Goal: Transaction & Acquisition: Purchase product/service

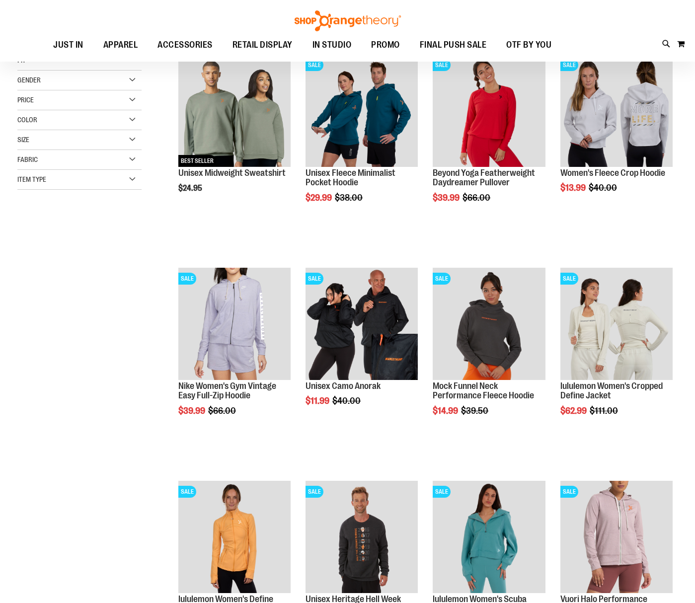
scroll to position [171, 0]
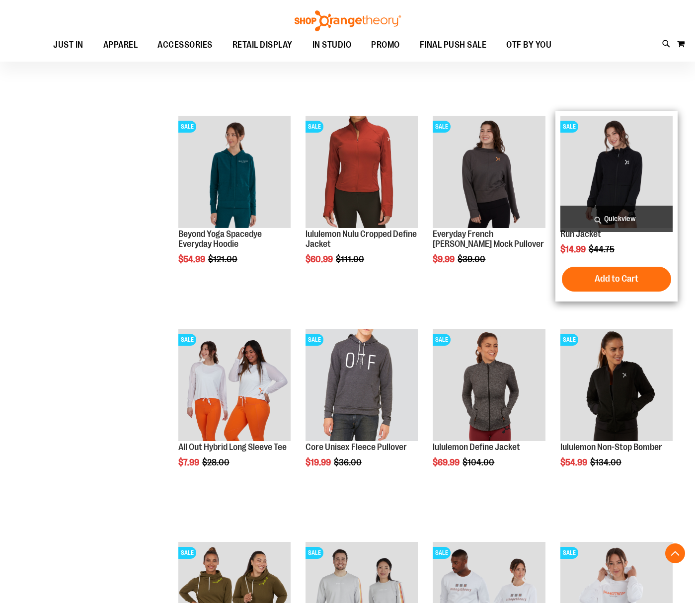
scroll to position [748, 0]
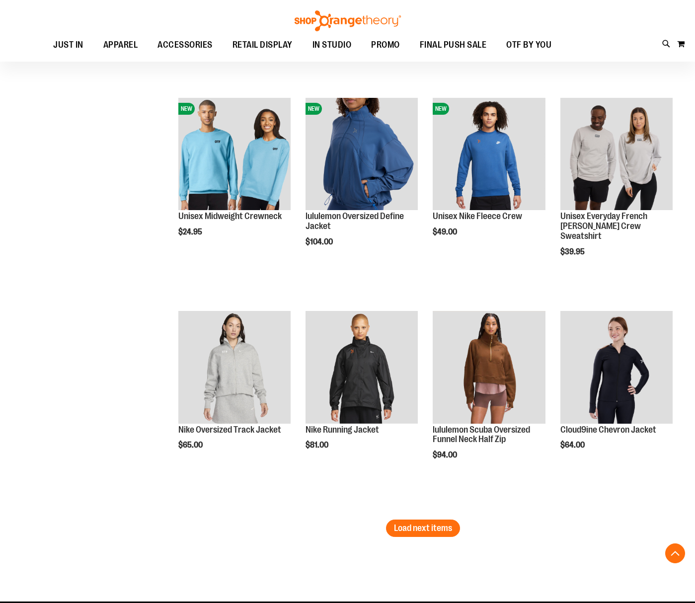
scroll to position [1592, 0]
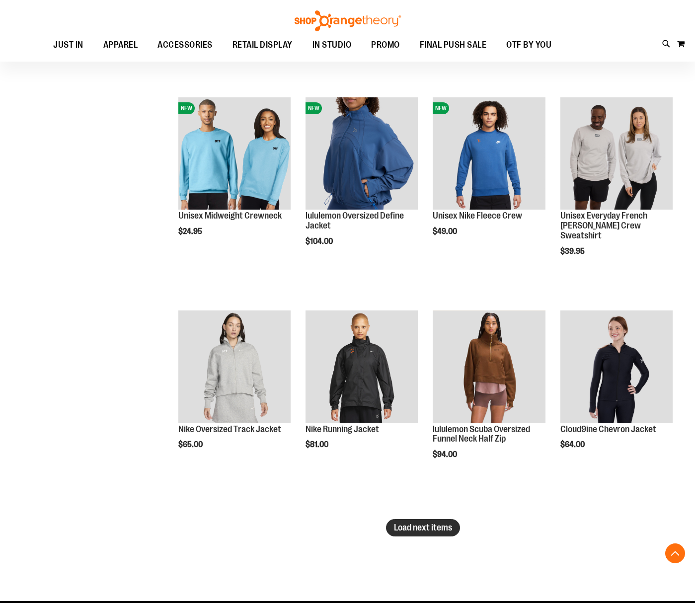
type input "**********"
click at [411, 523] on span "Load next items" at bounding box center [423, 528] width 58 height 10
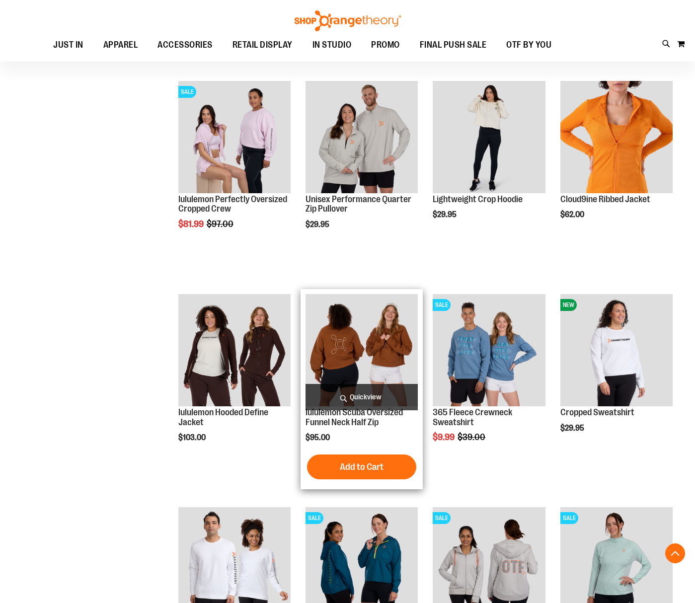
scroll to position [2050, 0]
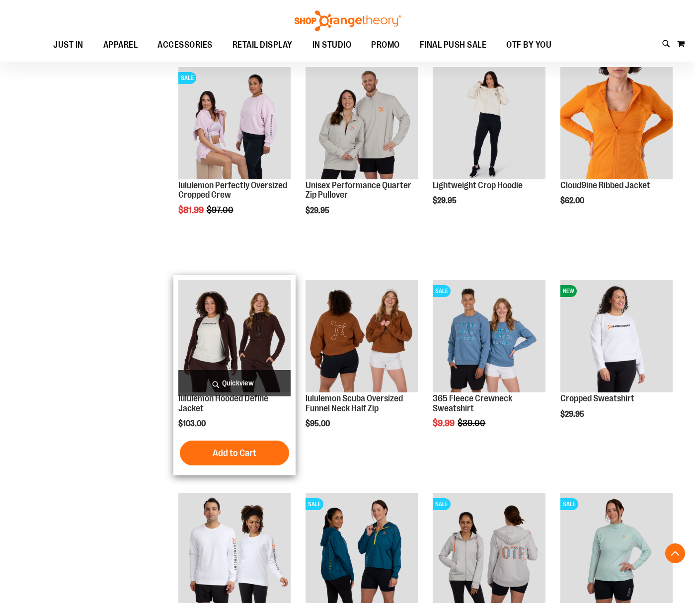
click at [228, 380] on span "Quickview" at bounding box center [234, 383] width 112 height 26
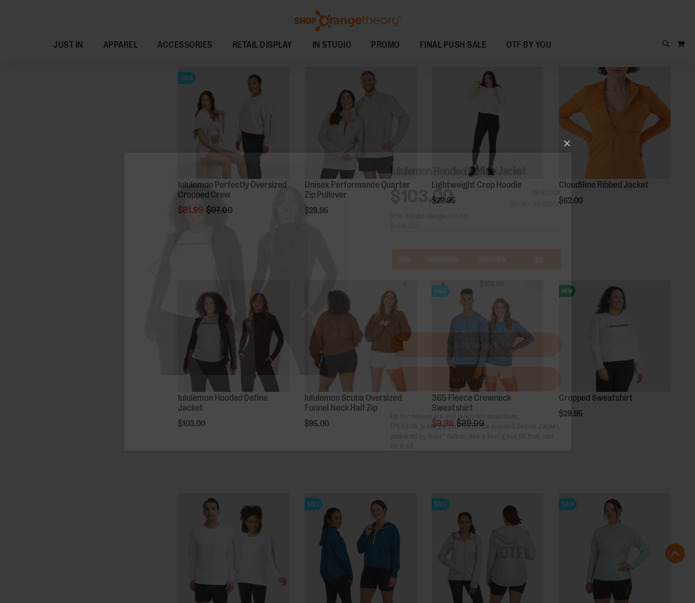
scroll to position [0, 0]
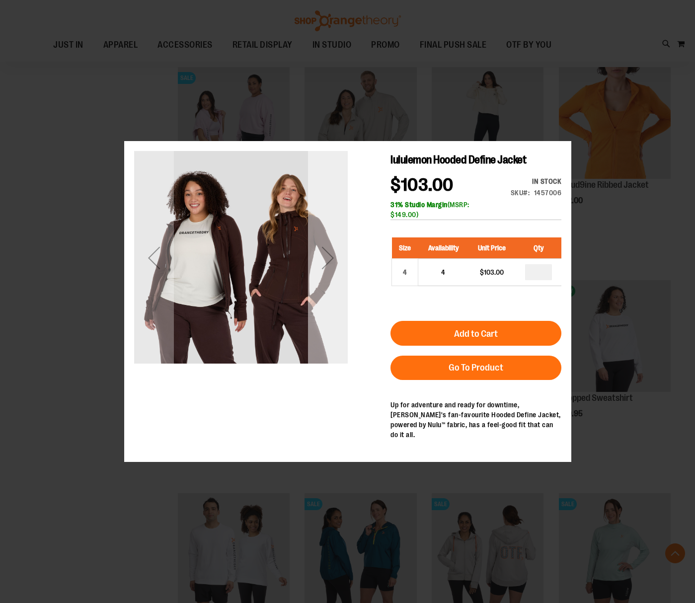
click at [331, 274] on div "Next" at bounding box center [328, 258] width 40 height 40
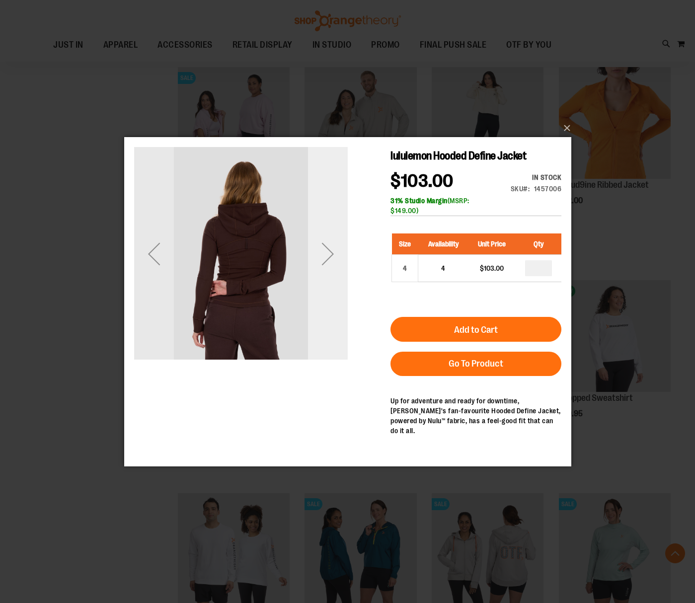
click at [331, 270] on div "Next" at bounding box center [328, 254] width 40 height 40
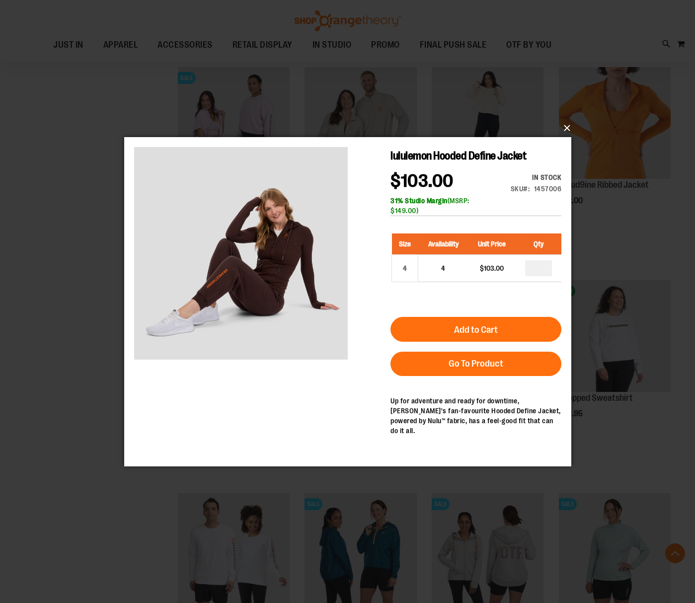
click at [564, 127] on button "×" at bounding box center [350, 128] width 447 height 22
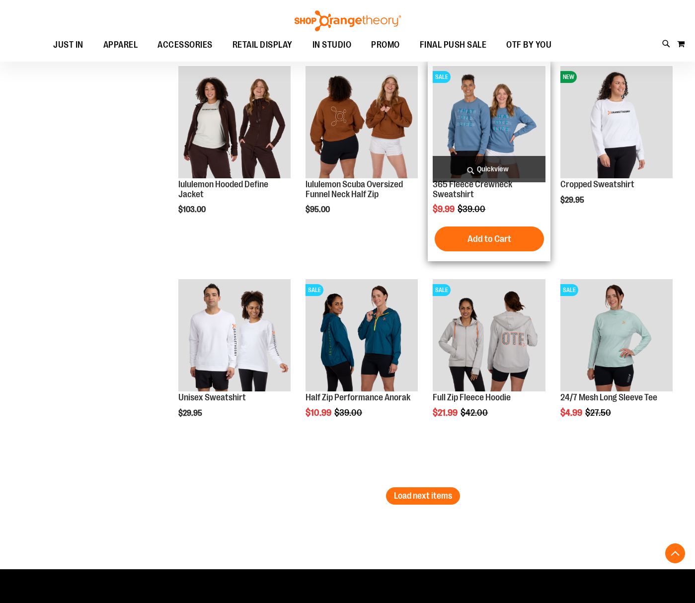
scroll to position [2295, 0]
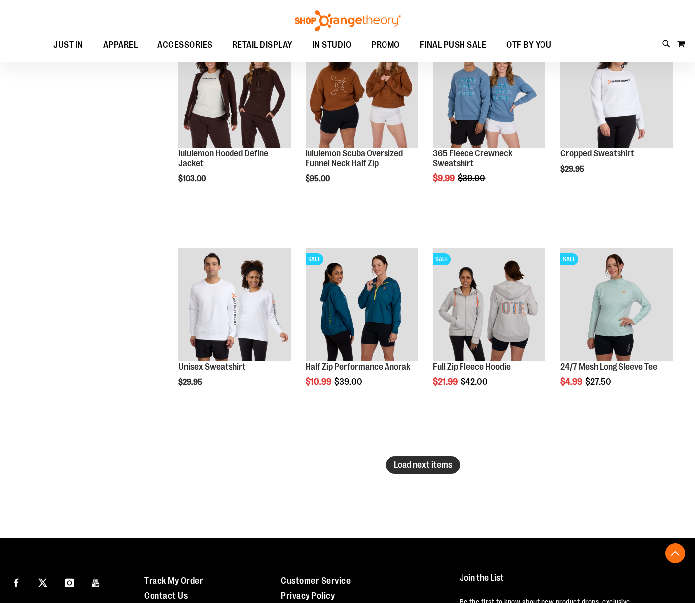
click at [441, 471] on button "Load next items" at bounding box center [423, 465] width 74 height 17
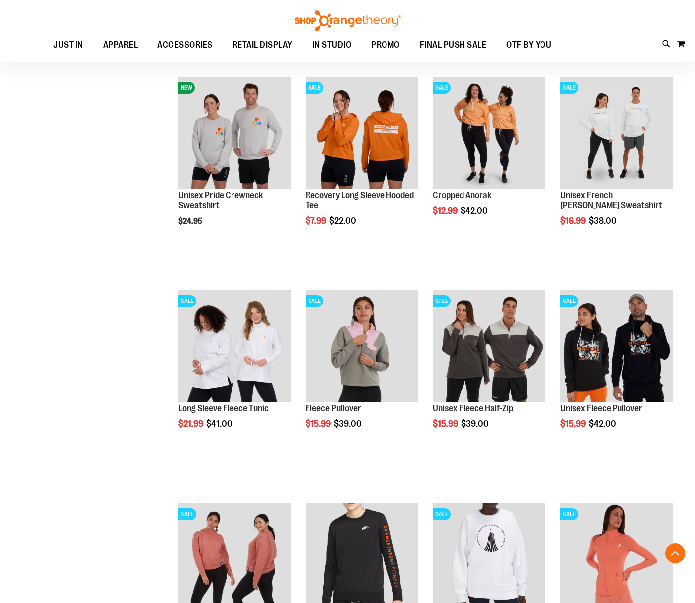
scroll to position [2688, 0]
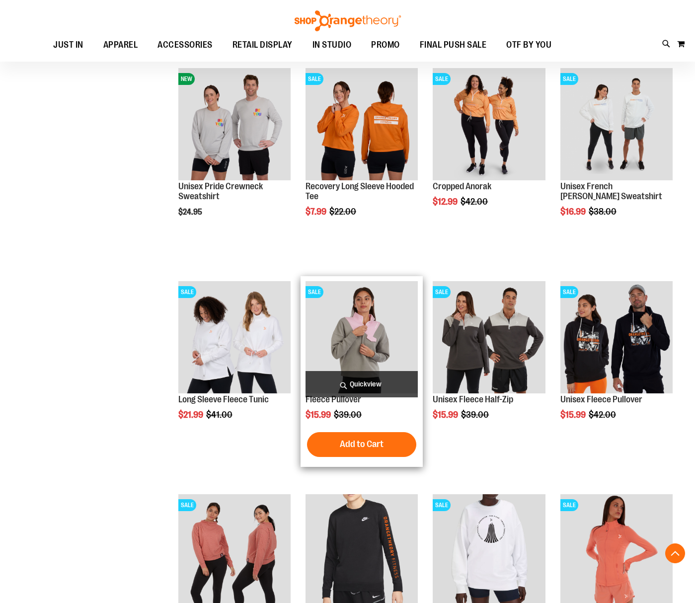
click at [355, 378] on span "Quickview" at bounding box center [362, 384] width 112 height 26
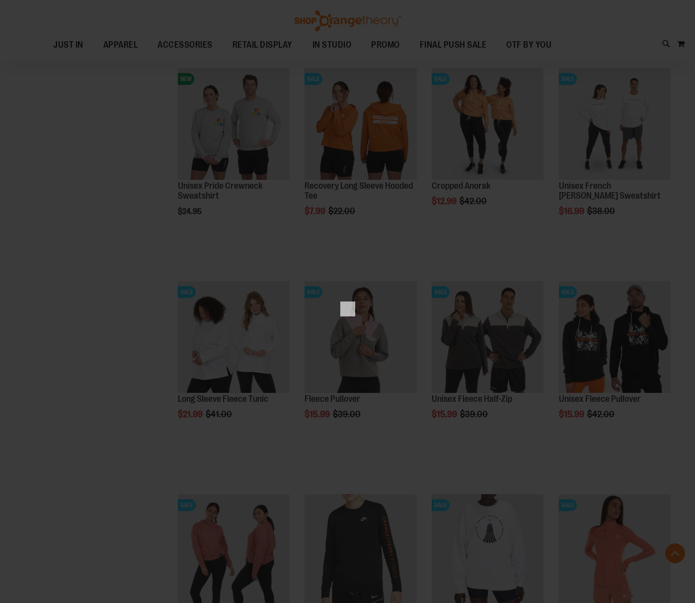
scroll to position [0, 0]
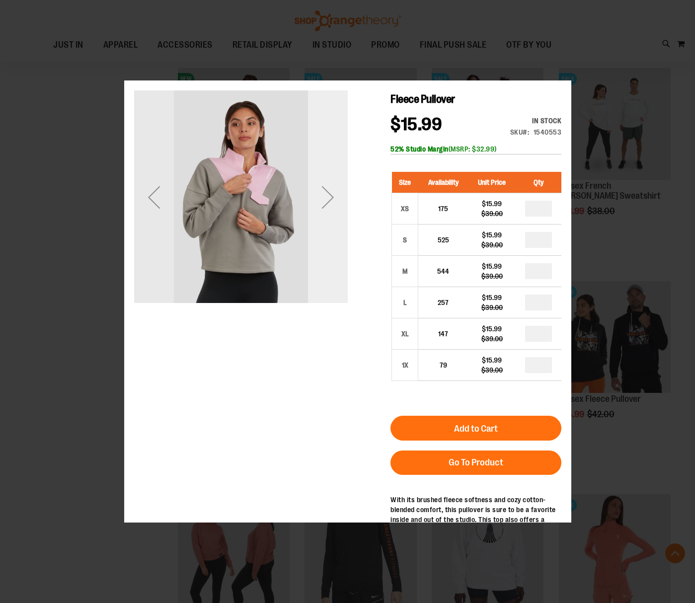
drag, startPoint x: 328, startPoint y: 274, endPoint x: 328, endPoint y: 294, distance: 19.4
click at [328, 285] on div "Next" at bounding box center [328, 197] width 40 height 214
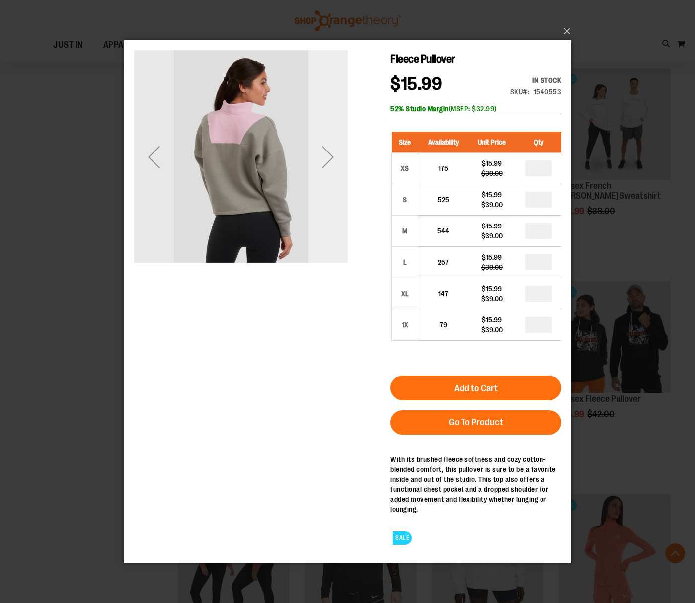
click at [320, 170] on div "Next" at bounding box center [328, 157] width 40 height 40
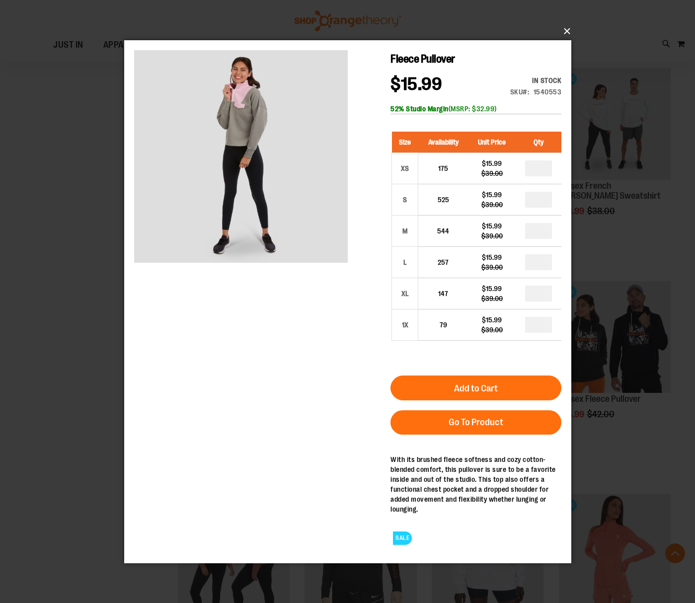
click at [569, 34] on button "×" at bounding box center [350, 31] width 447 height 22
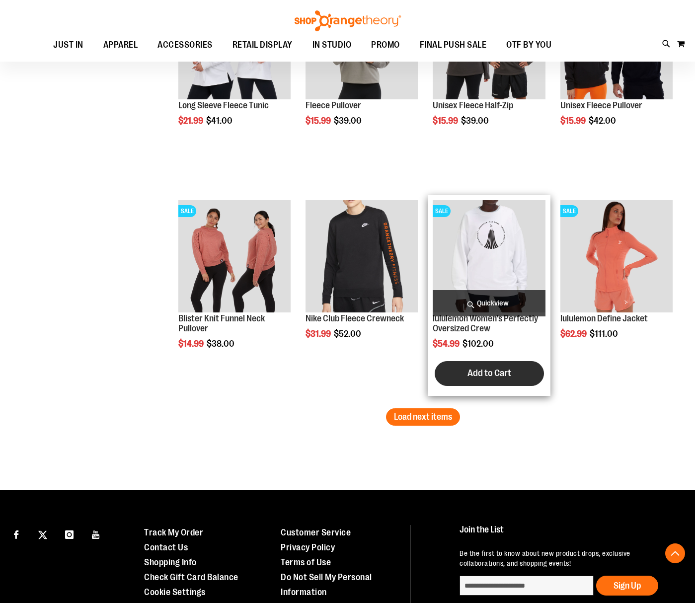
scroll to position [2983, 0]
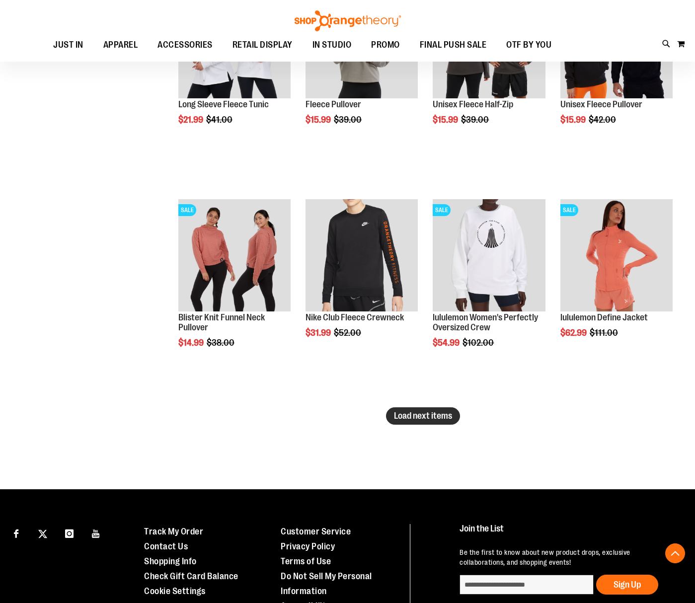
click at [452, 412] on span "Load next items" at bounding box center [423, 416] width 58 height 10
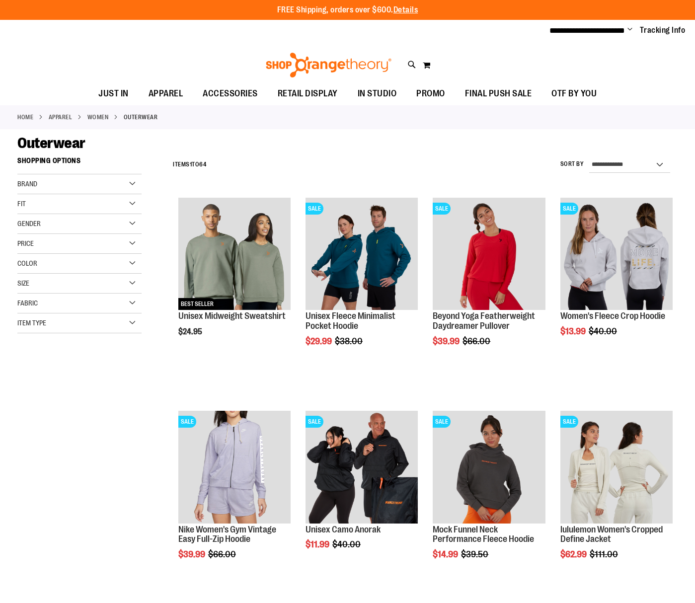
click at [67, 324] on div "Item Type" at bounding box center [79, 324] width 124 height 20
click at [67, 308] on div "Fabric" at bounding box center [79, 304] width 124 height 20
click at [73, 194] on div "Fit" at bounding box center [79, 204] width 124 height 20
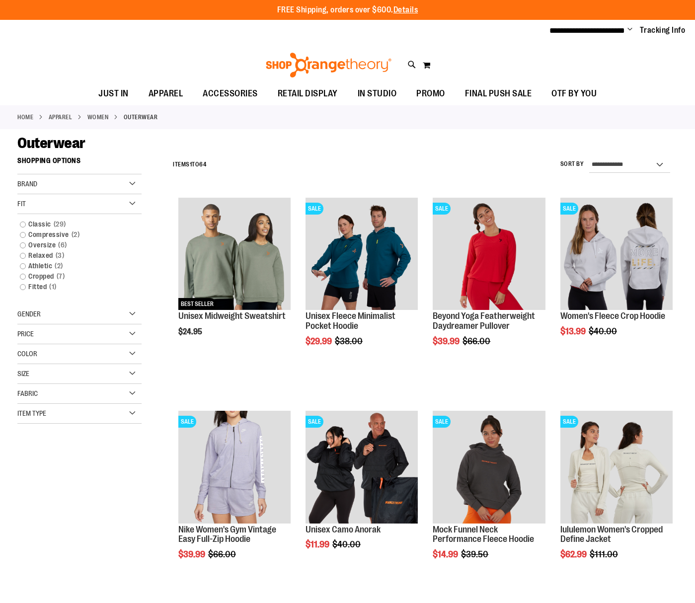
click at [72, 199] on div "Fit" at bounding box center [79, 204] width 124 height 20
click at [62, 179] on div "Brand" at bounding box center [79, 184] width 124 height 20
click at [34, 212] on link "lululemon" at bounding box center [74, 215] width 119 height 10
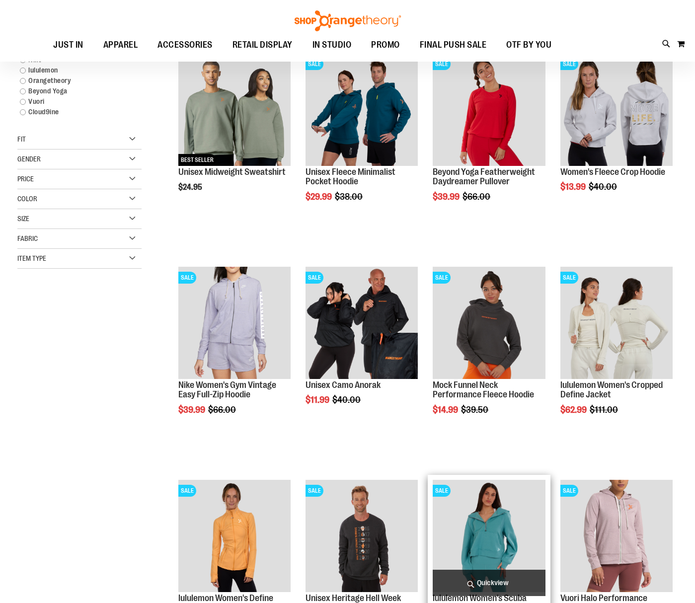
scroll to position [152, 0]
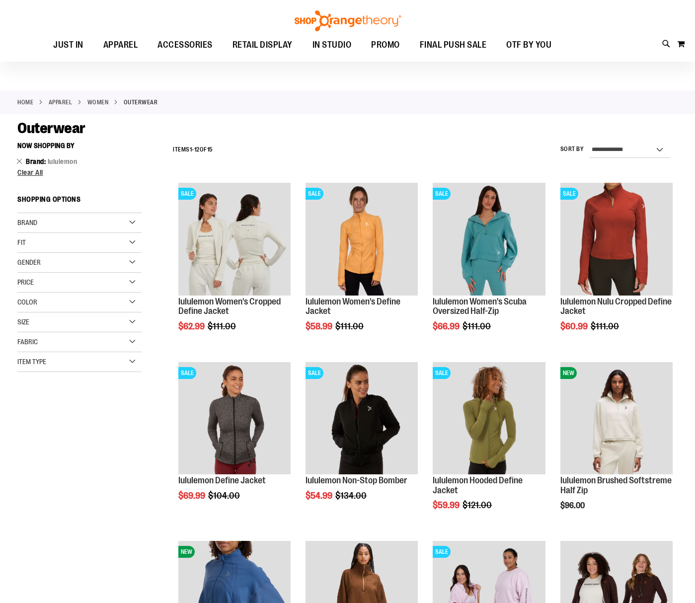
scroll to position [10, 0]
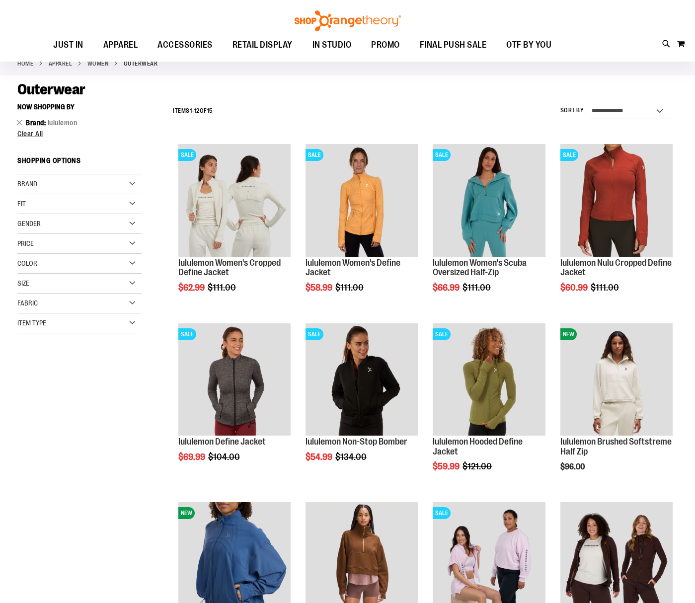
scroll to position [83, 0]
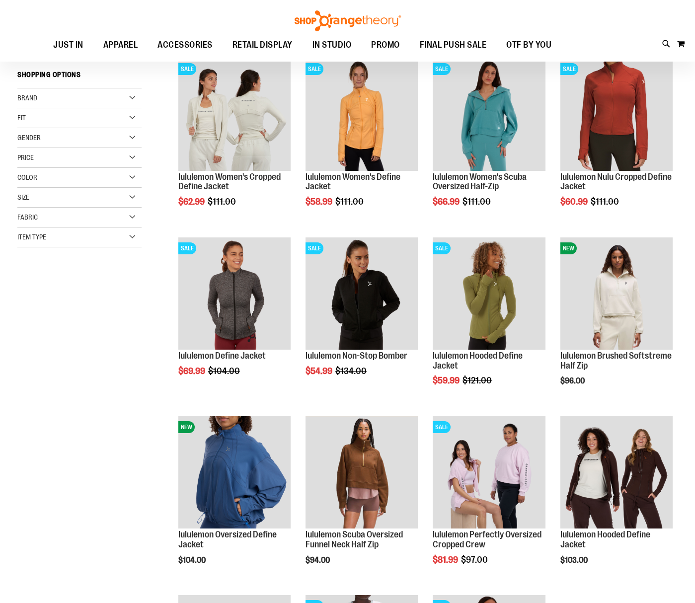
scroll to position [139, 0]
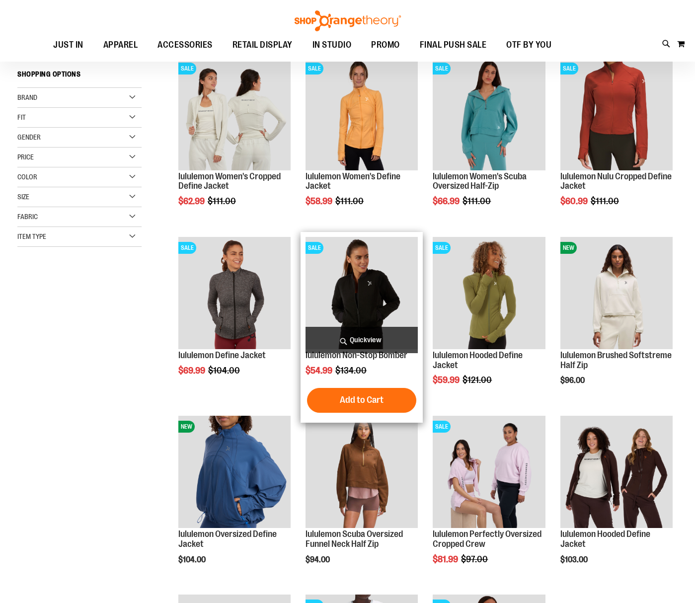
click at [353, 338] on span "Quickview" at bounding box center [362, 340] width 112 height 26
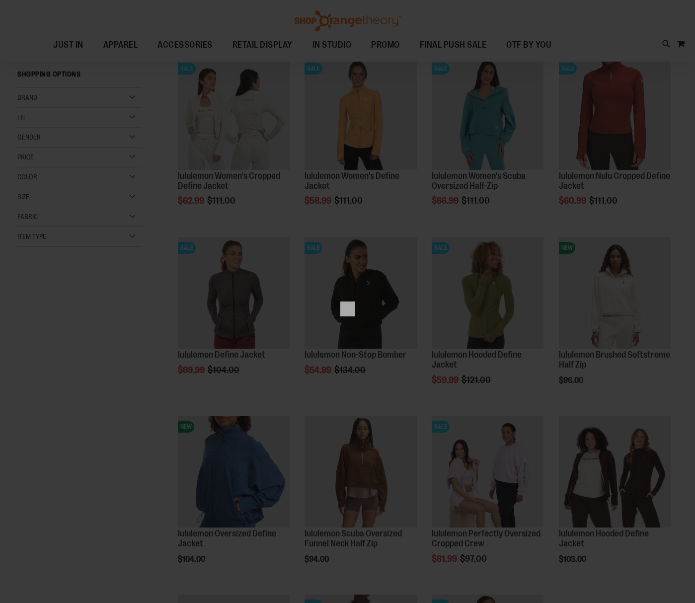
scroll to position [0, 0]
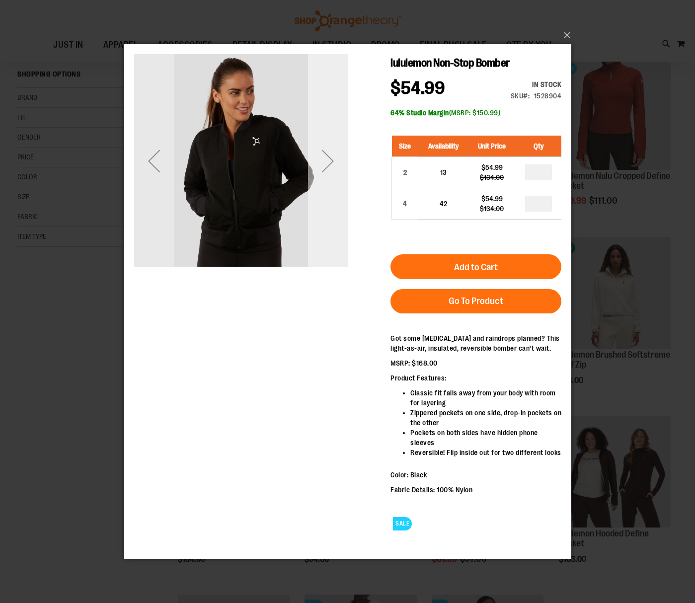
click at [332, 152] on div "Next" at bounding box center [328, 161] width 40 height 40
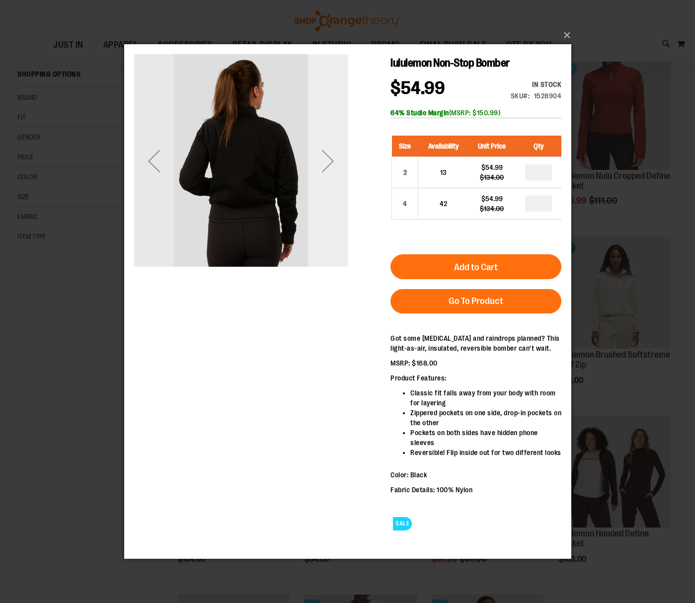
click at [332, 152] on div "Next" at bounding box center [328, 161] width 40 height 40
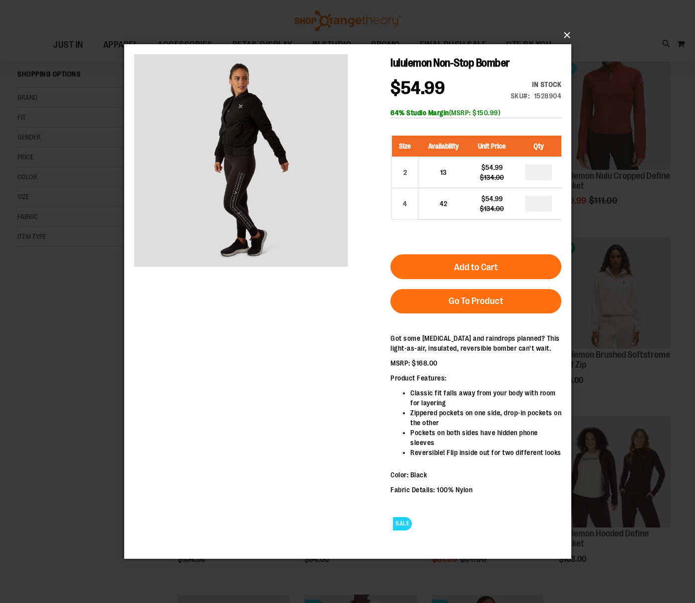
click at [564, 30] on button "×" at bounding box center [350, 35] width 447 height 22
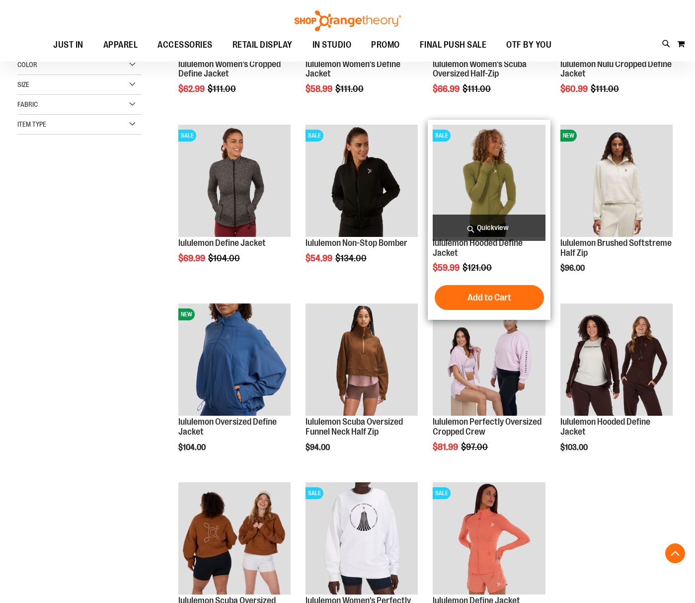
scroll to position [312, 0]
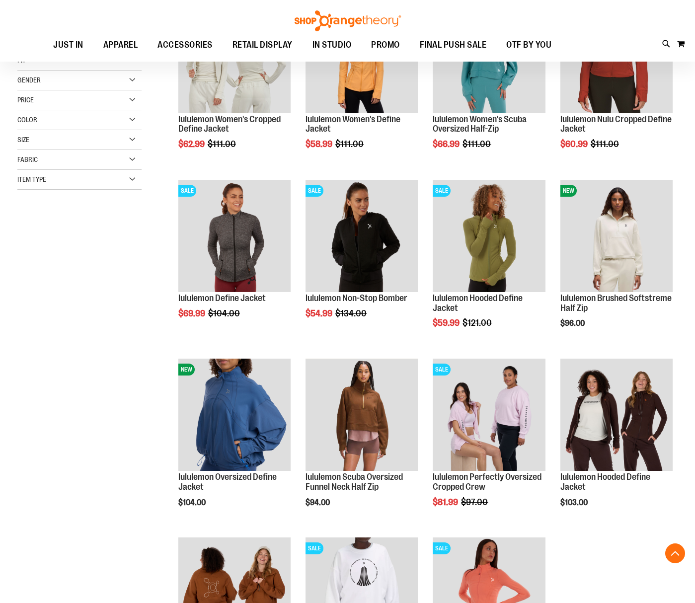
scroll to position [197, 0]
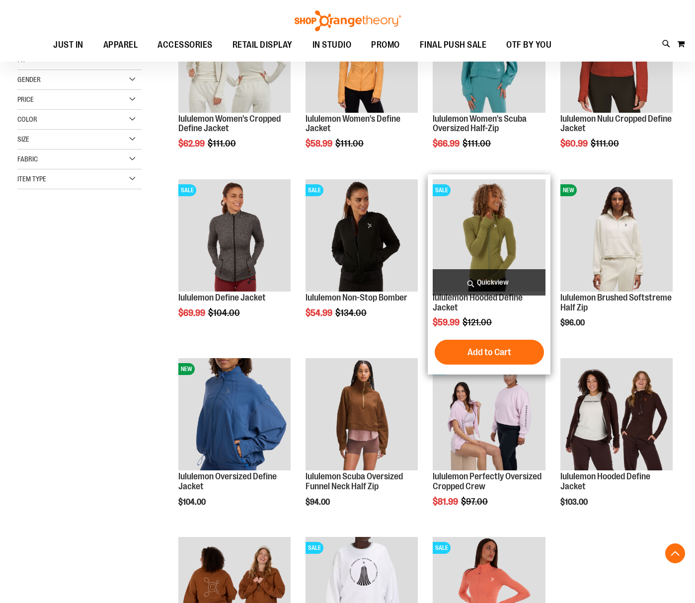
click at [468, 217] on img "product" at bounding box center [489, 235] width 112 height 112
click at [481, 230] on img "product" at bounding box center [489, 235] width 112 height 112
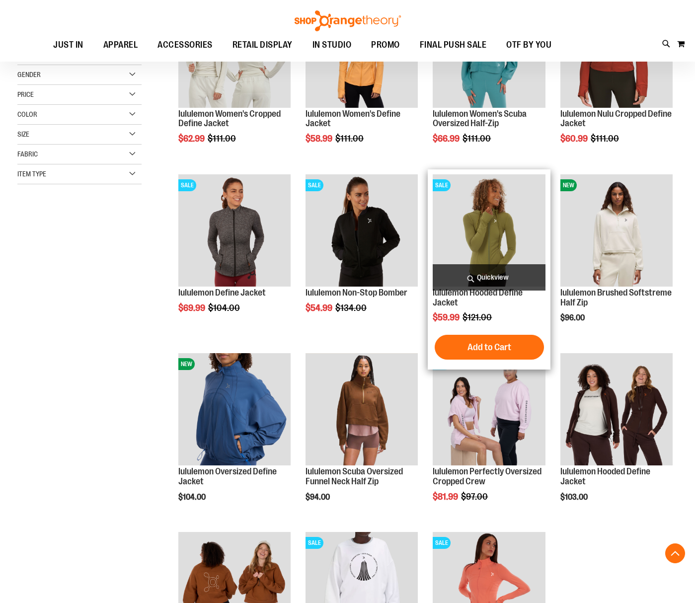
click at [481, 230] on img "product" at bounding box center [489, 230] width 112 height 112
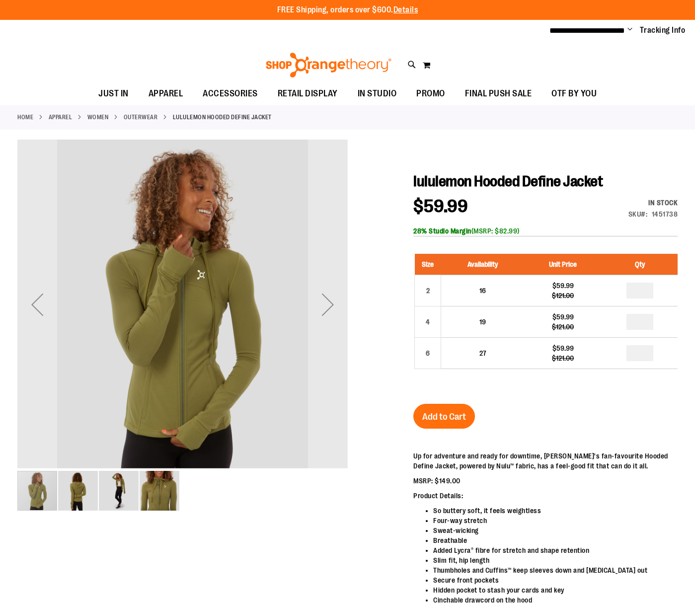
type input "**********"
click at [117, 488] on img "image 3 of 4" at bounding box center [119, 491] width 40 height 40
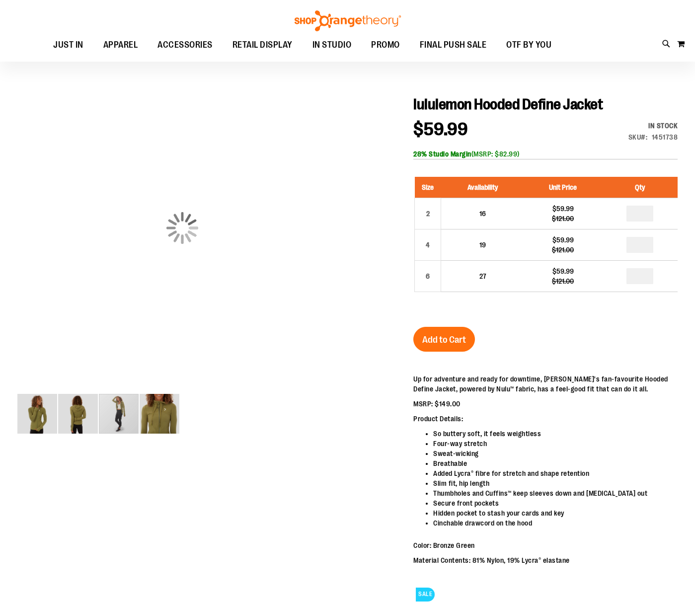
scroll to position [78, 0]
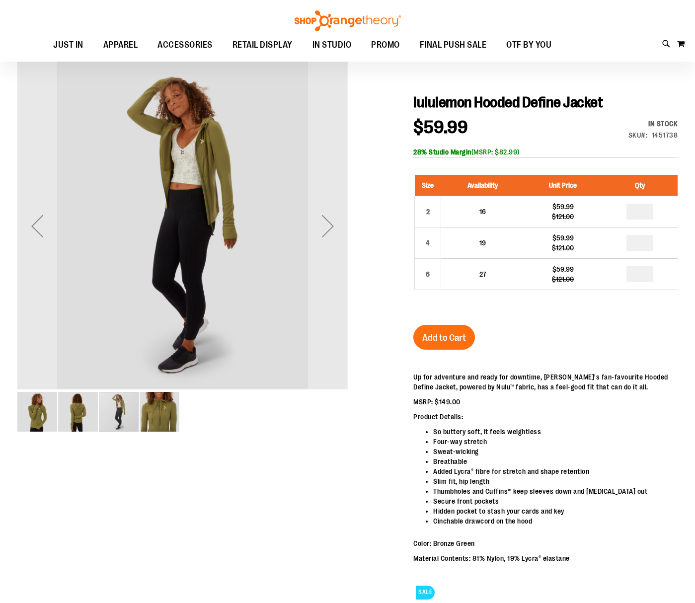
click at [162, 404] on img "image 4 of 4" at bounding box center [160, 412] width 40 height 40
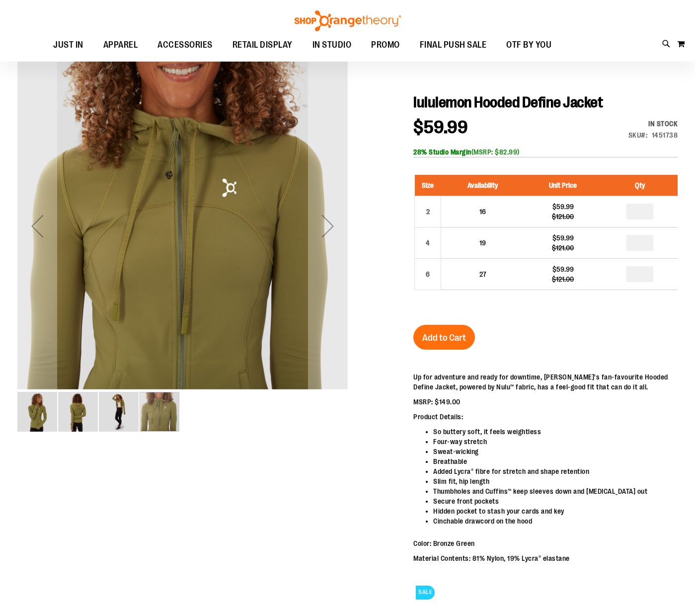
click at [75, 412] on img "image 2 of 4" at bounding box center [78, 412] width 40 height 40
